Goal: Task Accomplishment & Management: Manage account settings

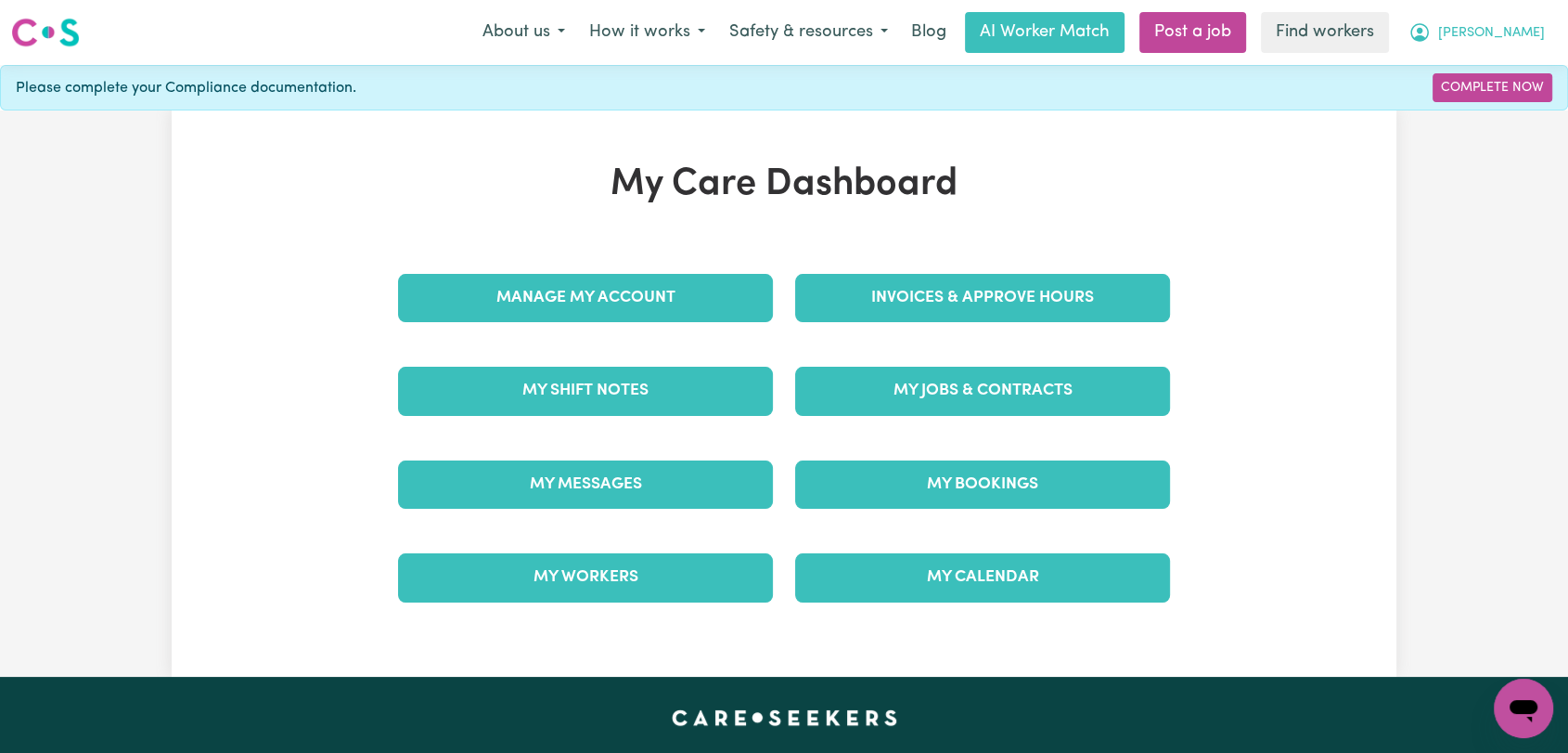
click at [1545, 30] on button "[PERSON_NAME]" at bounding box center [1476, 32] width 160 height 39
click at [1486, 112] on link "Logout" at bounding box center [1483, 106] width 147 height 35
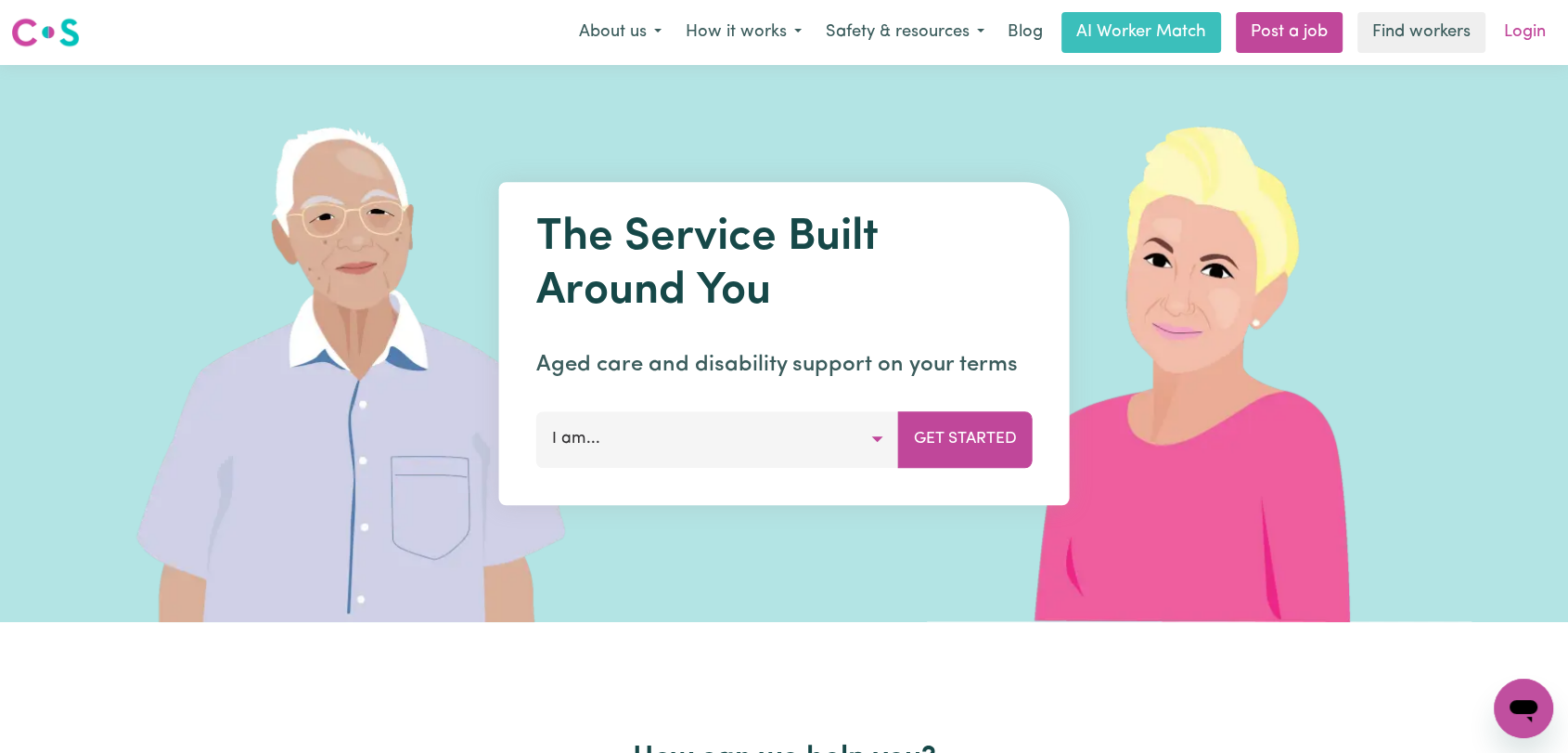
click at [1526, 34] on link "Login" at bounding box center [1524, 32] width 64 height 41
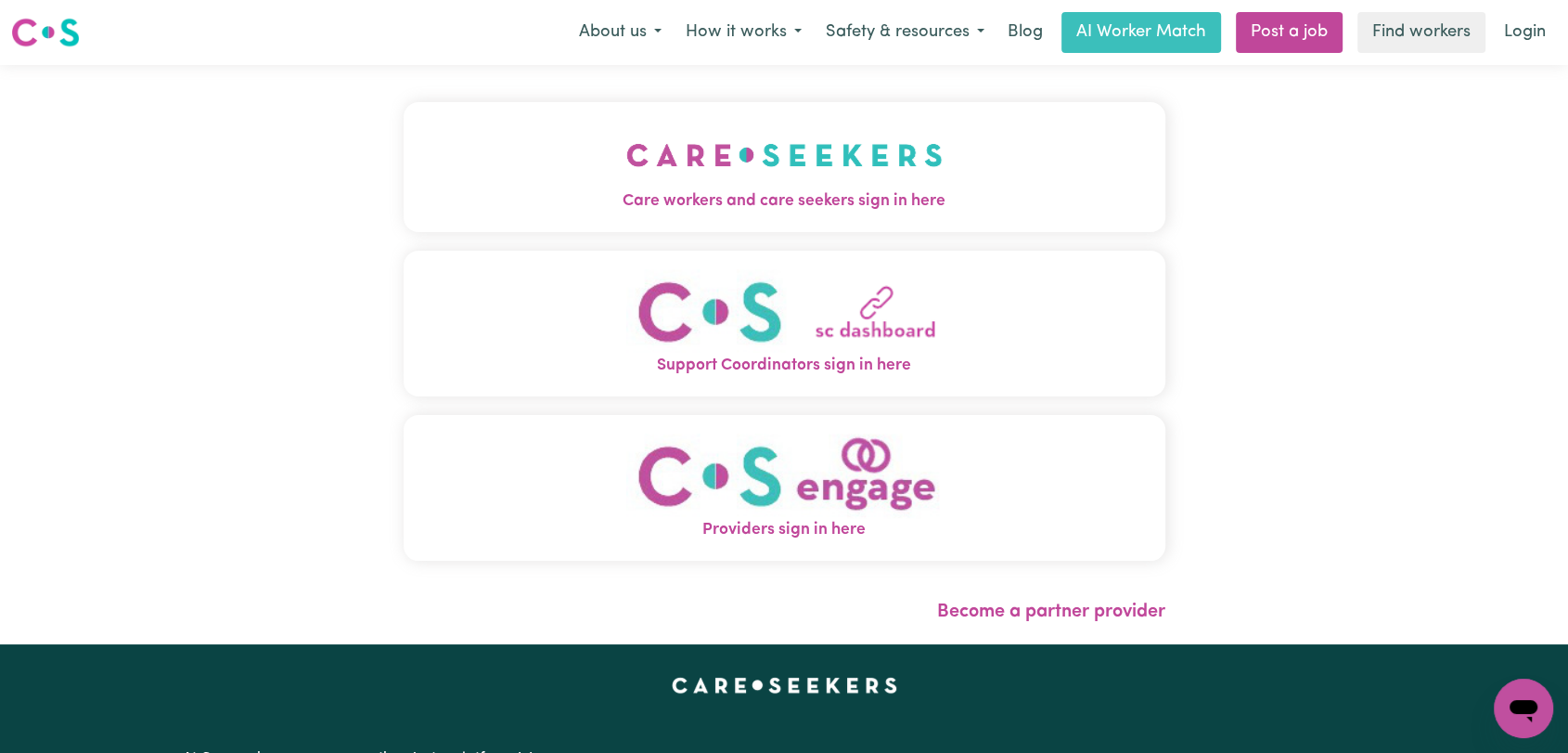
click at [736, 168] on img "Care workers and care seekers sign in here" at bounding box center [784, 155] width 316 height 69
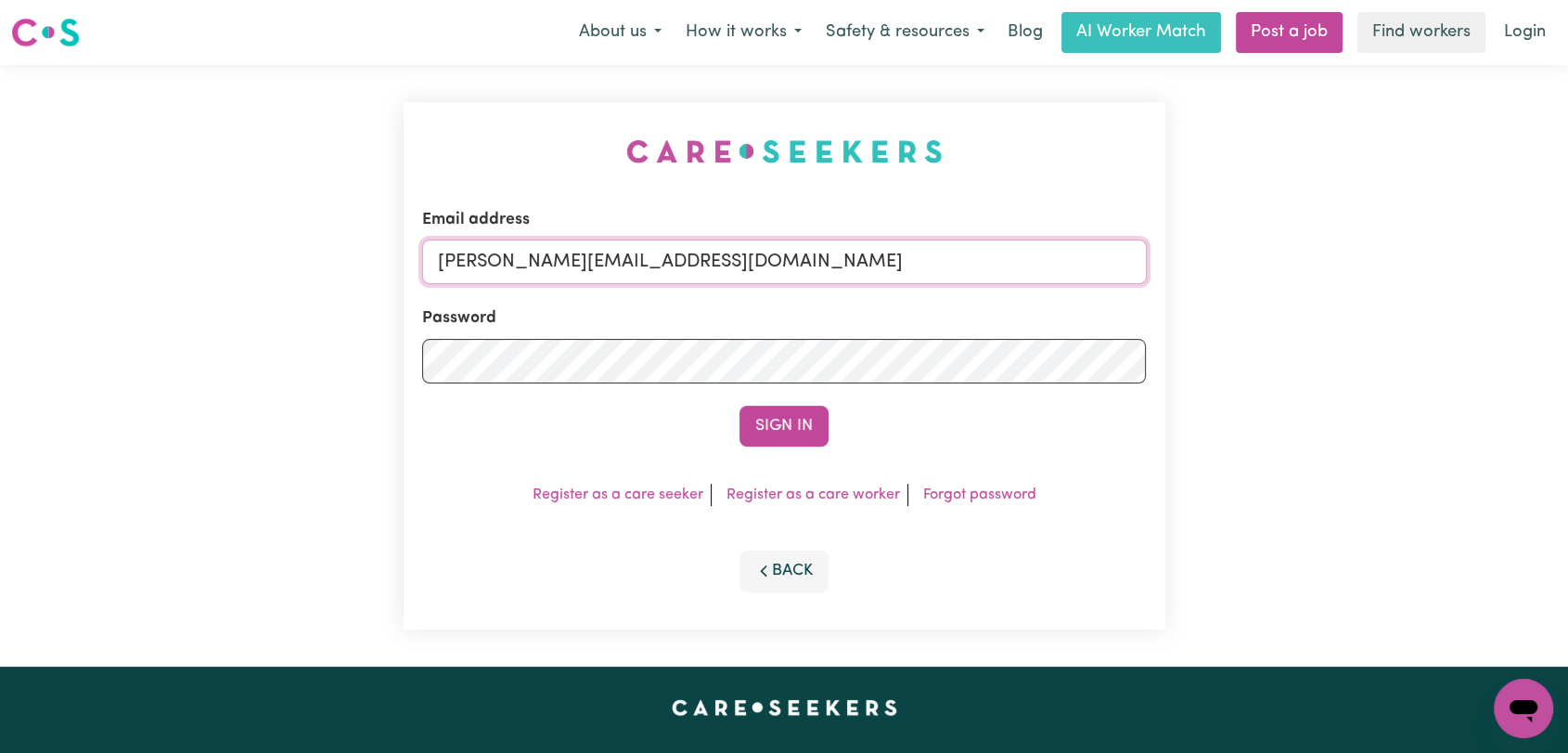
click at [806, 256] on input "[PERSON_NAME][EMAIL_ADDRESS][DOMAIN_NAME]" at bounding box center [784, 261] width 724 height 45
drag, startPoint x: 537, startPoint y: 263, endPoint x: 817, endPoint y: 283, distance: 280.7
click at [817, 283] on input "Superuser~[EMAIL_ADDRESS][DOMAIN_NAME]" at bounding box center [784, 261] width 724 height 45
type input "Superuser~[EMAIL_ADDRESS][DOMAIN_NAME]"
click at [757, 423] on button "Sign In" at bounding box center [784, 425] width 89 height 41
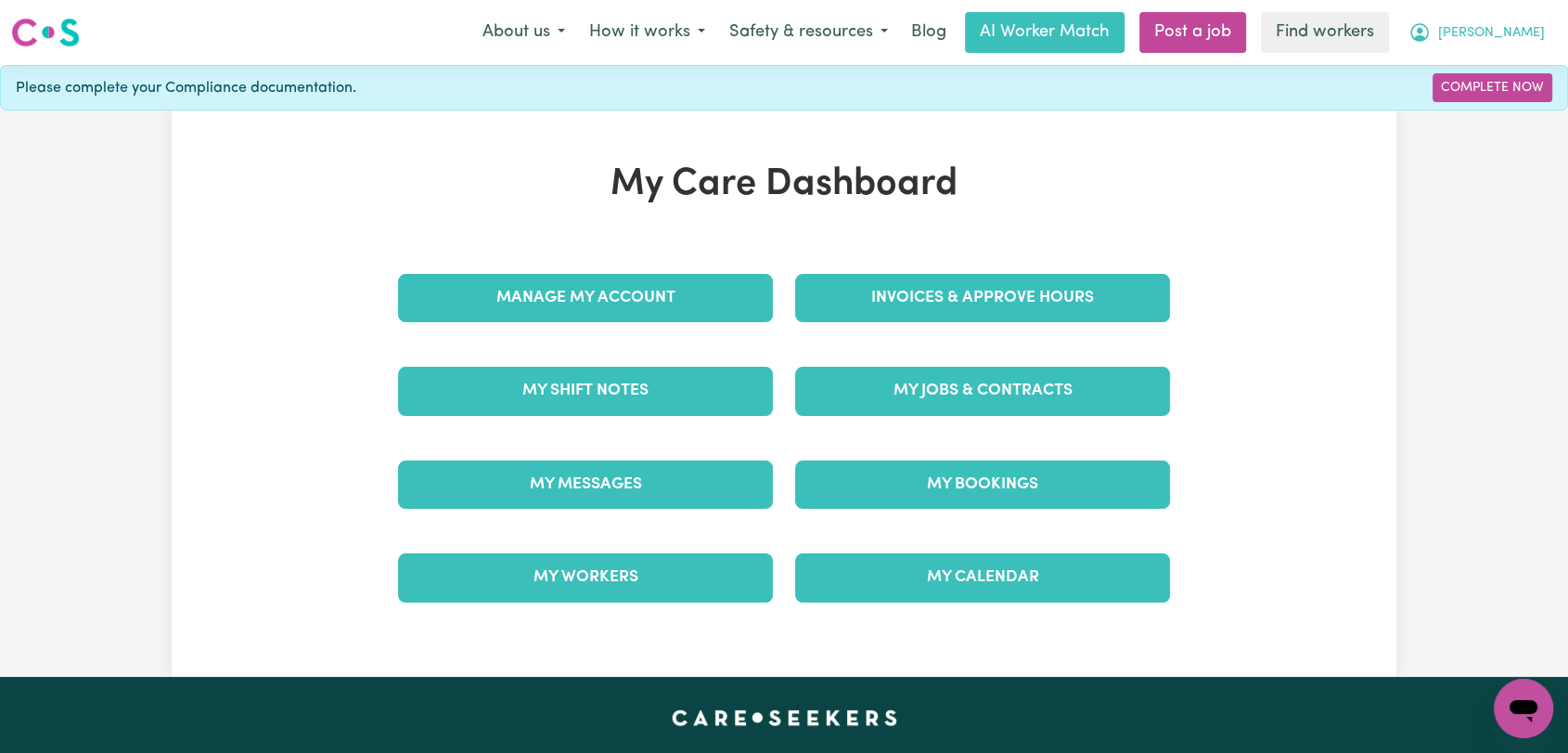
click at [1520, 26] on span "[PERSON_NAME]" at bounding box center [1492, 32] width 107 height 20
click at [1458, 76] on link "My Dashboard" at bounding box center [1483, 71] width 147 height 35
click at [1477, 71] on link "My Dashboard" at bounding box center [1483, 71] width 147 height 35
click at [1439, 68] on link "My Dashboard" at bounding box center [1483, 71] width 147 height 35
click at [1461, 106] on link "Logout" at bounding box center [1483, 106] width 147 height 35
